Goal: Information Seeking & Learning: Find specific fact

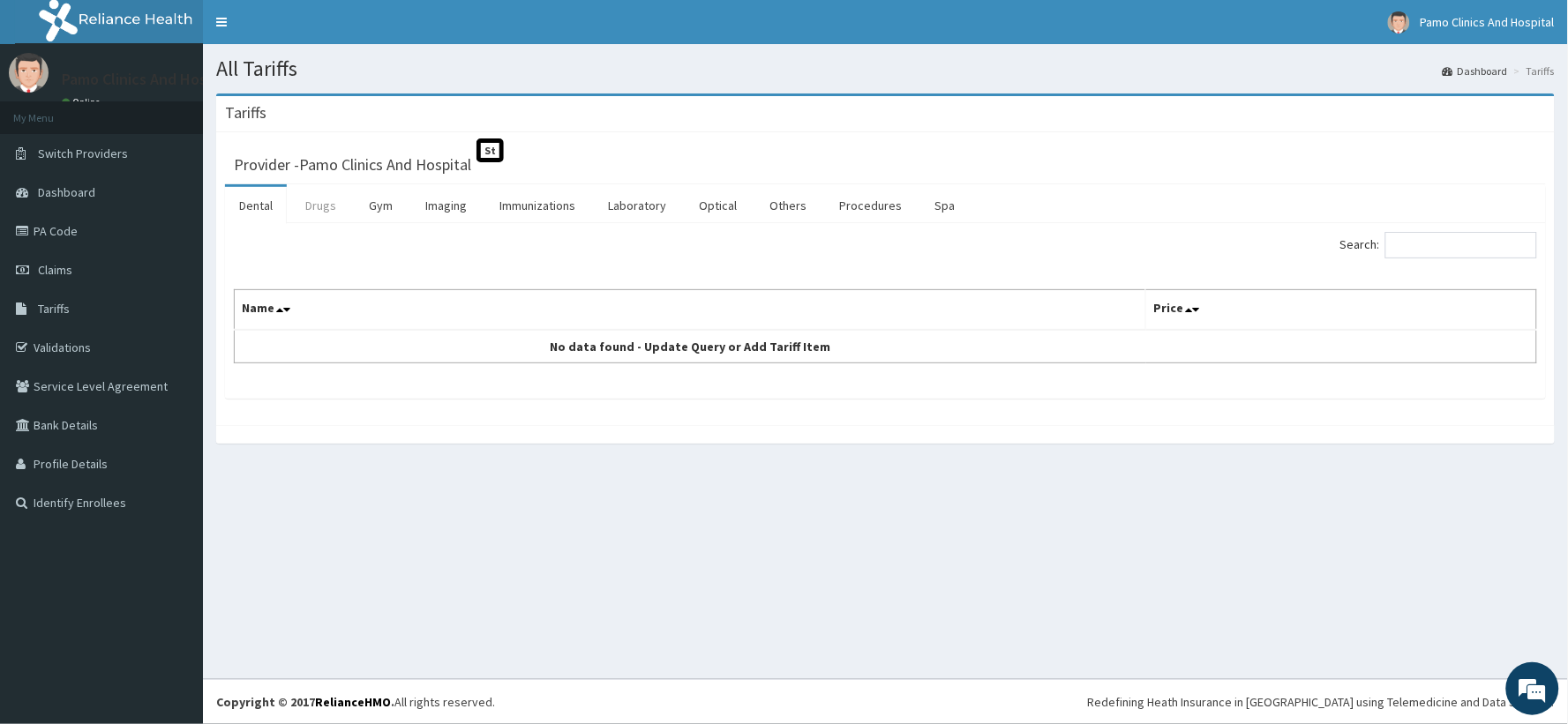
click at [323, 210] on link "Drugs" at bounding box center [320, 205] width 59 height 37
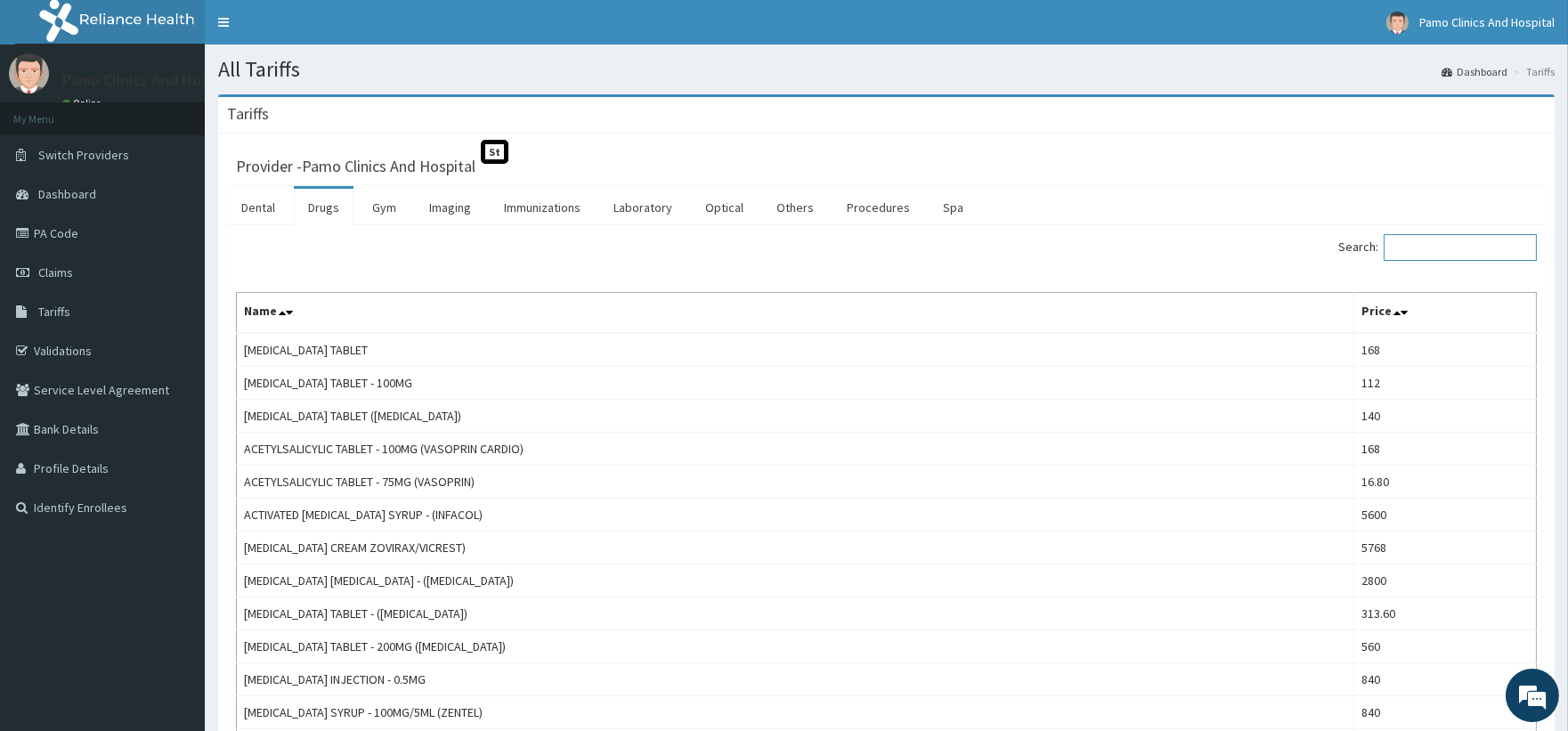
click at [1439, 254] on input "Search:" at bounding box center [1460, 247] width 153 height 26
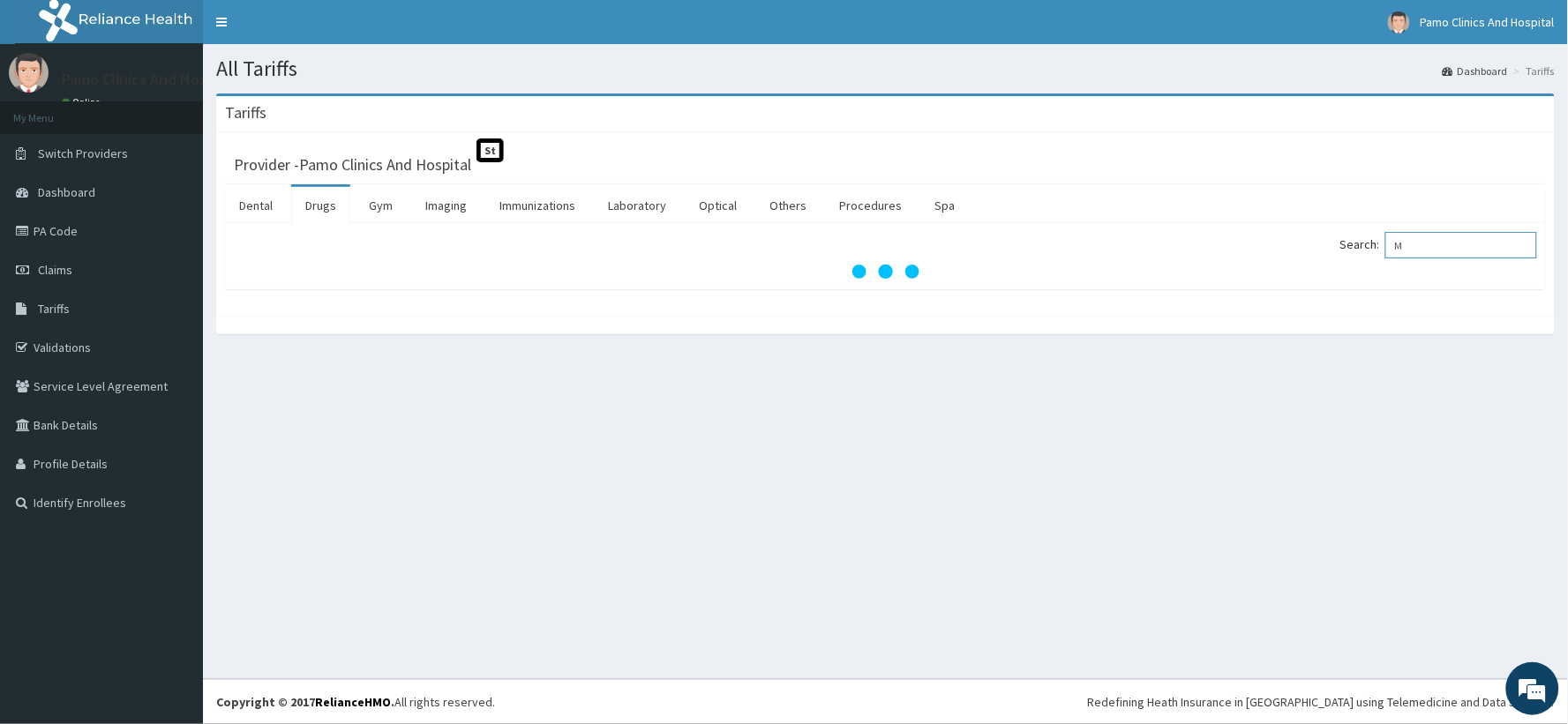
type input "M"
click at [314, 212] on link "Drugs" at bounding box center [320, 205] width 59 height 37
click at [1433, 259] on input "Search:" at bounding box center [1462, 245] width 152 height 26
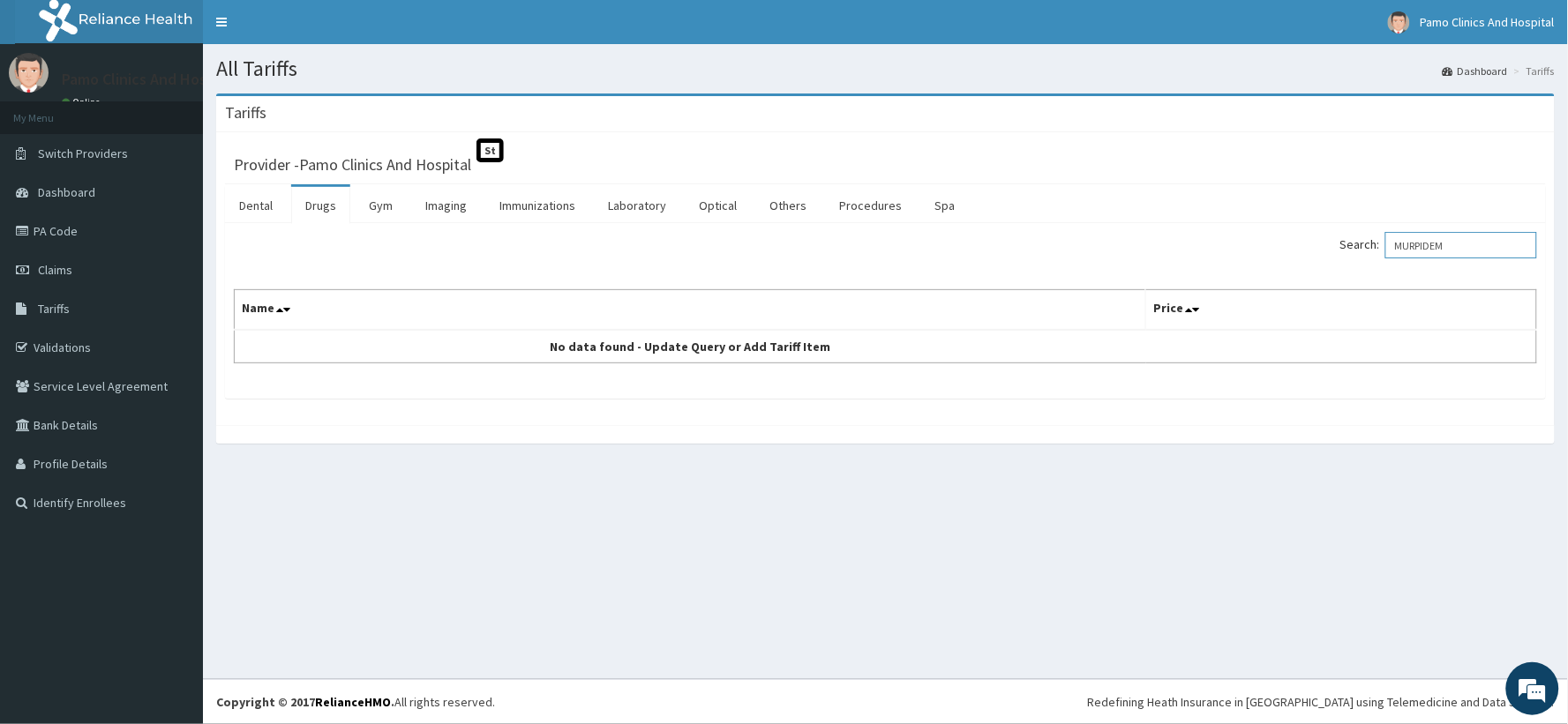
type input "MURPIDEM"
drag, startPoint x: 1462, startPoint y: 249, endPoint x: 1321, endPoint y: 285, distance: 145.5
click at [1321, 285] on div "Search: MURPIDEM Name Price No data found - Update Query or Add Tariff Item" at bounding box center [886, 297] width 1304 height 132
paste input "Mupiderm"
click at [1407, 250] on input "Mupiderm" at bounding box center [1462, 245] width 152 height 26
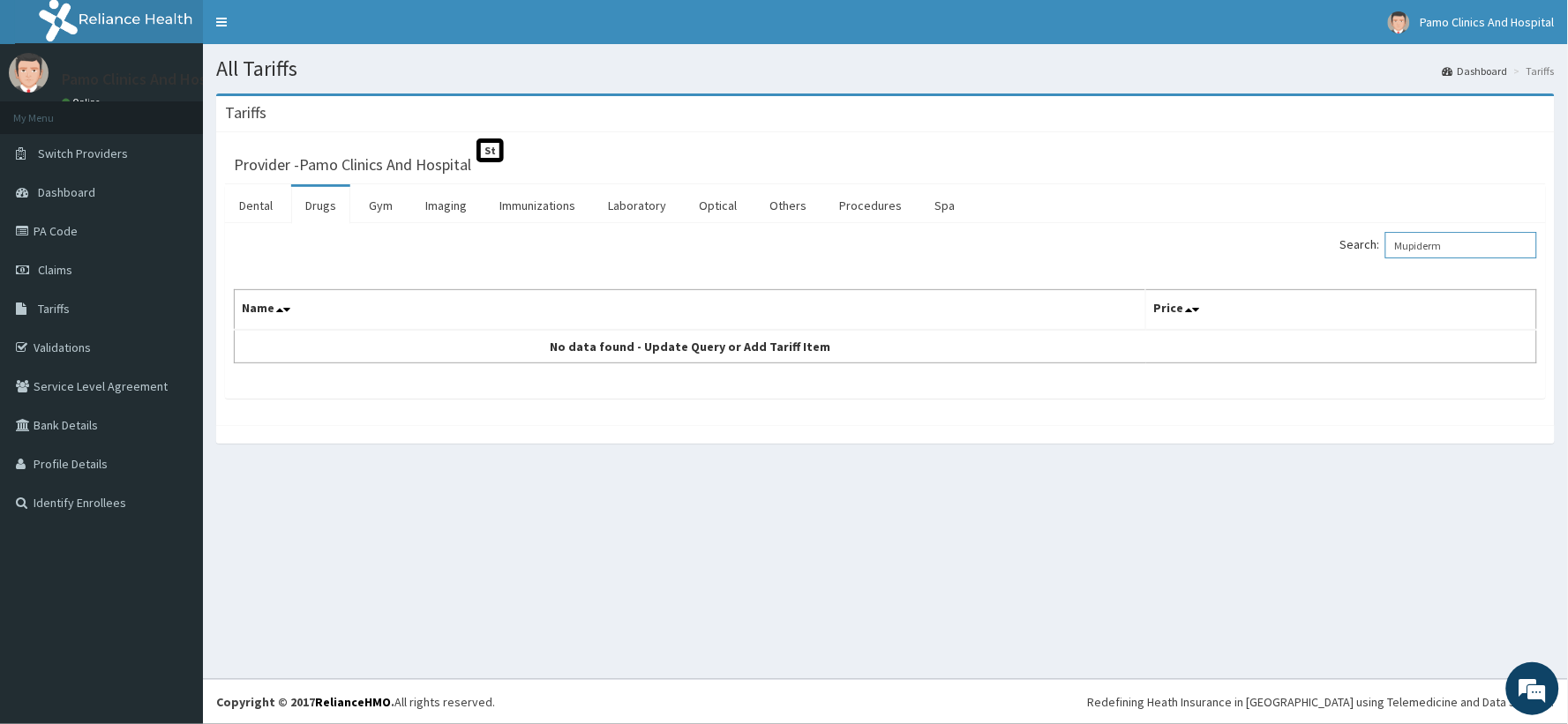
click at [1412, 246] on input "Mupiderm" at bounding box center [1462, 245] width 152 height 26
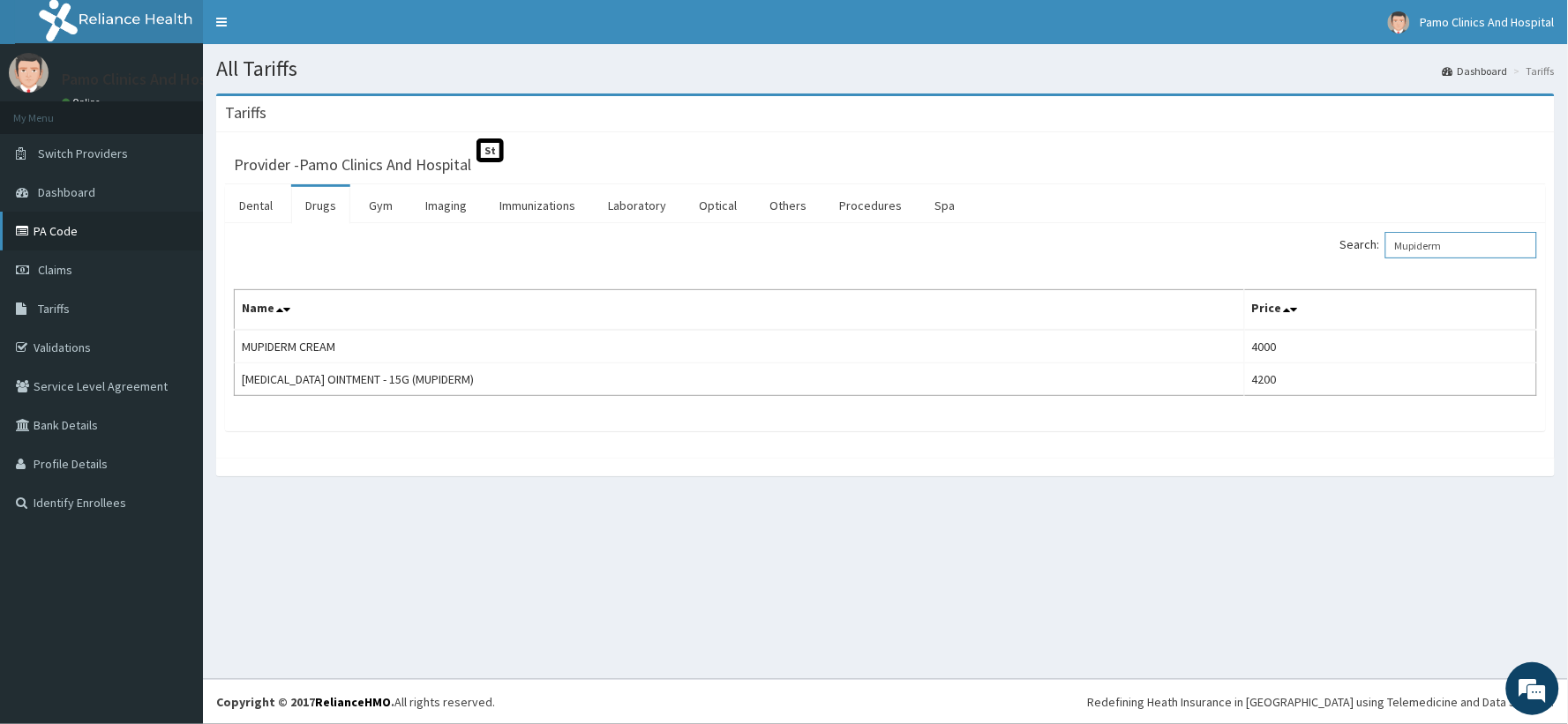
type input "Mupiderm"
click at [58, 233] on link "PA Code" at bounding box center [101, 231] width 203 height 39
click at [59, 231] on link "PA Code" at bounding box center [101, 231] width 203 height 39
